Goal: Task Accomplishment & Management: Complete application form

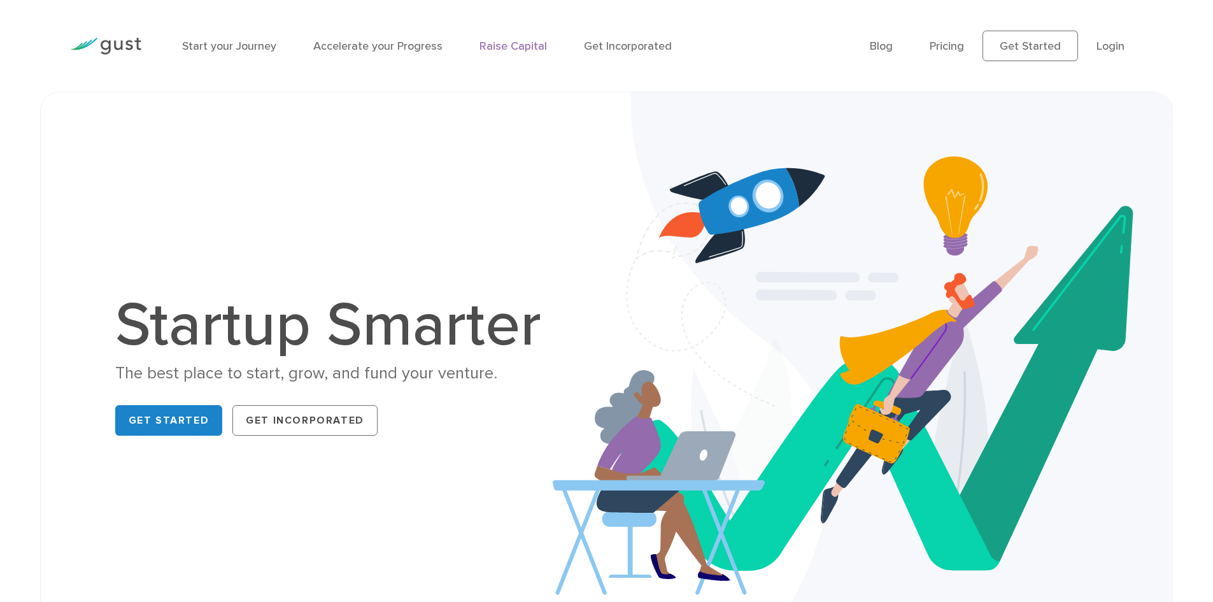
click at [505, 48] on link "Raise Capital" at bounding box center [512, 45] width 67 height 13
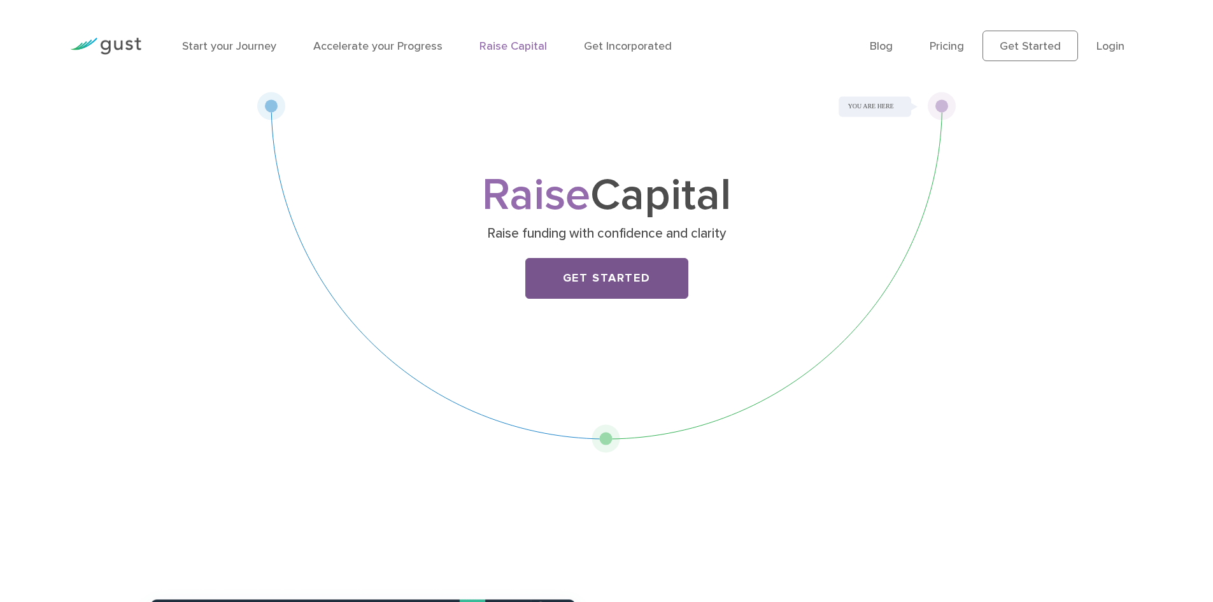
click at [594, 280] on link "Get Started" at bounding box center [606, 278] width 163 height 41
click at [91, 31] on div at bounding box center [105, 46] width 90 height 56
click at [114, 38] on img at bounding box center [105, 46] width 71 height 17
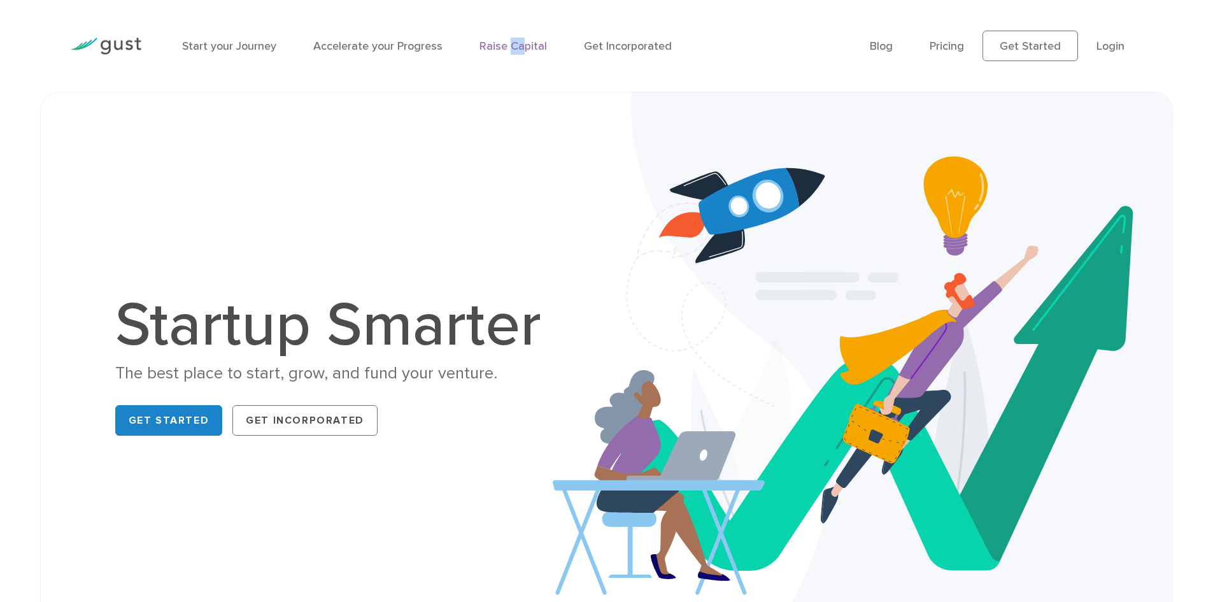
drag, startPoint x: 519, startPoint y: 54, endPoint x: 510, endPoint y: 43, distance: 14.9
click at [510, 43] on li "Raise Capital" at bounding box center [512, 46] width 67 height 17
click at [510, 43] on link "Raise Capital" at bounding box center [512, 45] width 67 height 13
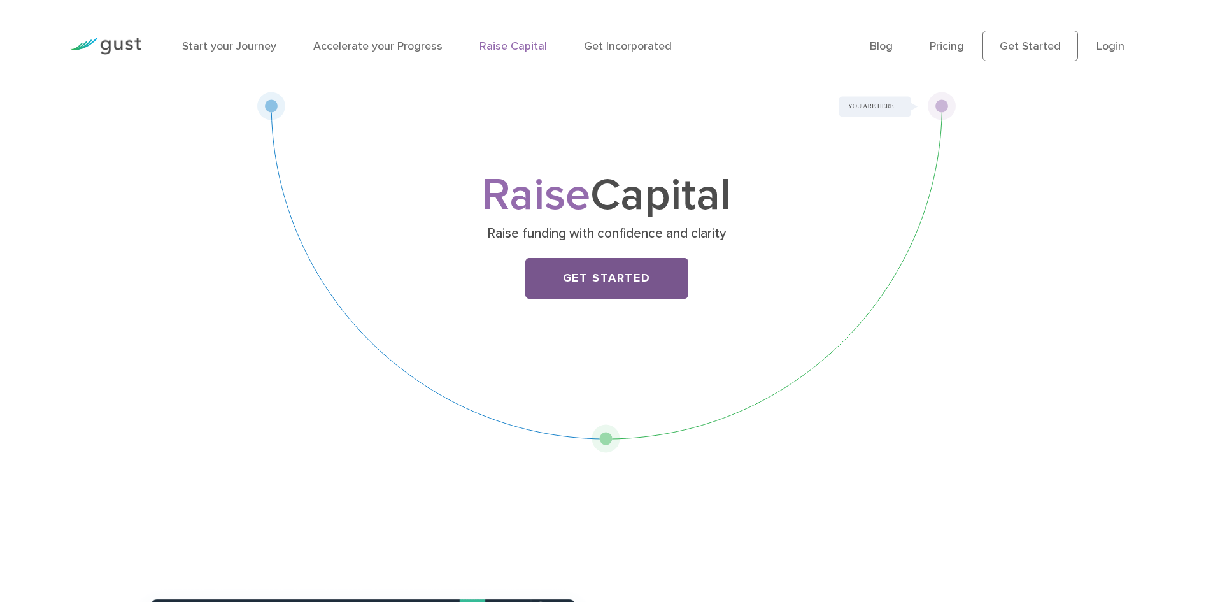
click at [576, 266] on link "Get Started" at bounding box center [606, 278] width 163 height 41
